Goal: Book appointment/travel/reservation

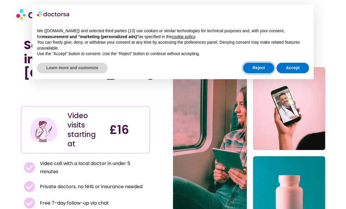
click at [258, 66] on button "Reject" at bounding box center [258, 68] width 31 height 11
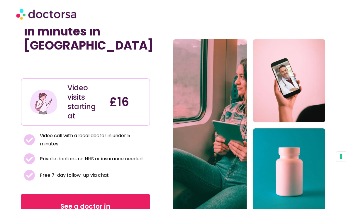
scroll to position [20, 0]
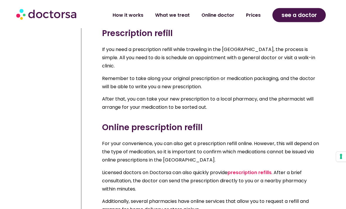
scroll to position [2501, 0]
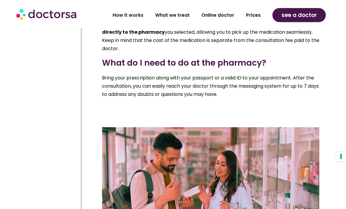
scroll to position [2793, 0]
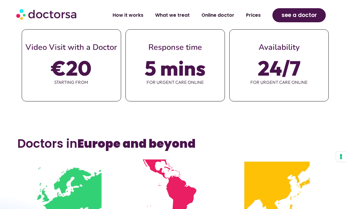
scroll to position [250, 0]
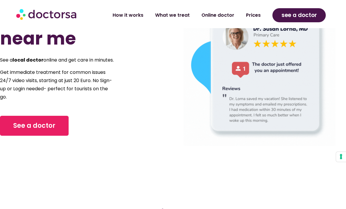
scroll to position [66, 0]
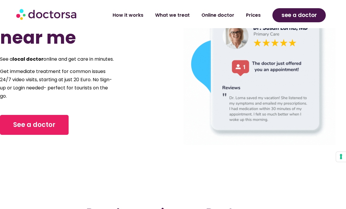
click at [27, 133] on link "See a doctor" at bounding box center [34, 125] width 69 height 20
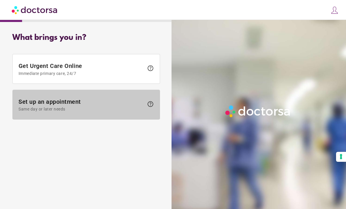
click at [21, 105] on span "Set up an appointment Same day or later needs" at bounding box center [80, 104] width 125 height 13
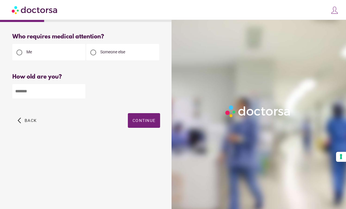
click at [93, 53] on div at bounding box center [93, 53] width 6 height 6
click at [19, 91] on input "number" at bounding box center [48, 91] width 73 height 14
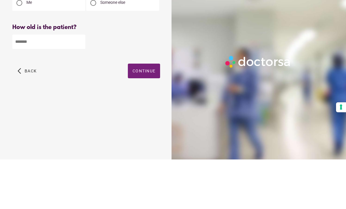
type input "**"
click at [137, 118] on span "Continue" at bounding box center [143, 120] width 23 height 5
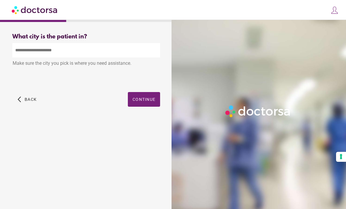
click at [23, 43] on input "text" at bounding box center [86, 50] width 148 height 14
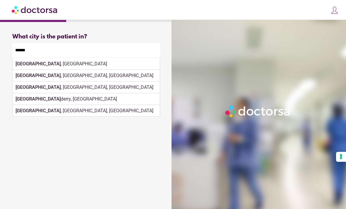
click at [21, 61] on strong "London" at bounding box center [38, 64] width 45 height 6
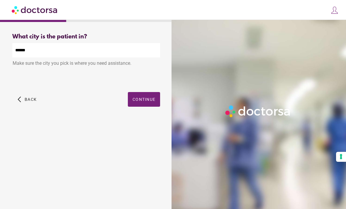
type input "**********"
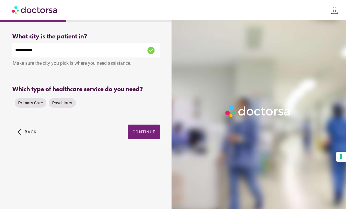
click at [31, 100] on span "Primary Care" at bounding box center [30, 102] width 25 height 5
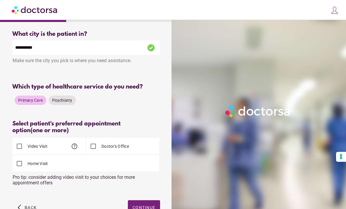
scroll to position [5, 0]
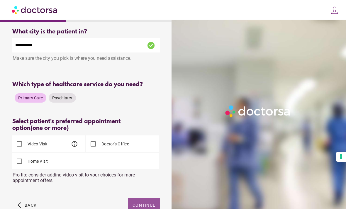
click at [138, 207] on span "Continue" at bounding box center [143, 205] width 23 height 5
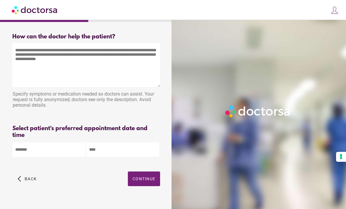
click at [21, 155] on body "**********" at bounding box center [173, 109] width 346 height 219
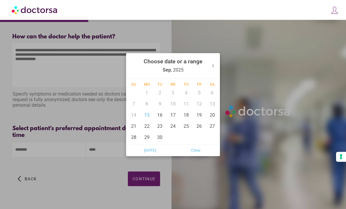
click at [5, 62] on div at bounding box center [173, 104] width 346 height 209
